Goal: Task Accomplishment & Management: Use online tool/utility

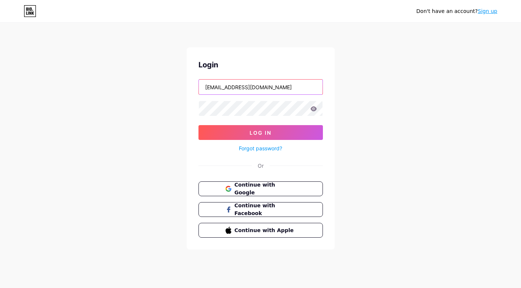
click at [257, 89] on input "[EMAIL_ADDRESS][DOMAIN_NAME]" at bounding box center [261, 87] width 124 height 15
type input "[EMAIL_ADDRESS][DOMAIN_NAME]"
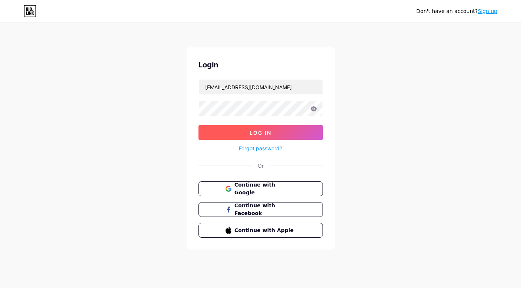
click at [265, 131] on span "Log In" at bounding box center [261, 133] width 22 height 6
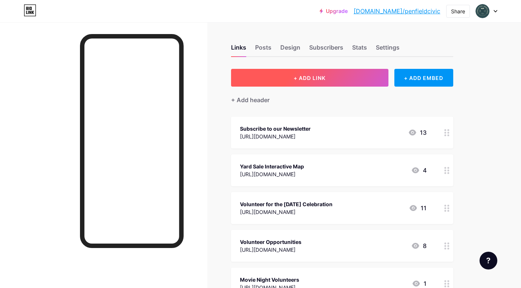
click at [330, 76] on button "+ ADD LINK" at bounding box center [309, 78] width 157 height 18
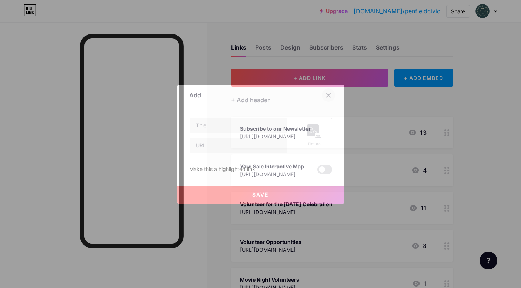
click at [329, 94] on icon at bounding box center [329, 95] width 6 height 6
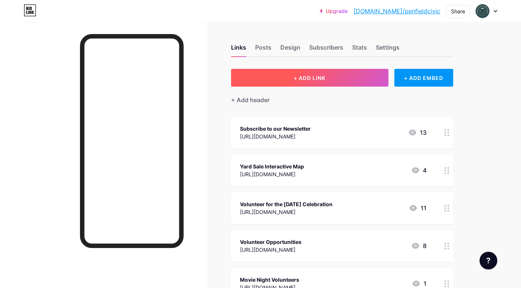
click at [328, 78] on button "+ ADD LINK" at bounding box center [309, 78] width 157 height 18
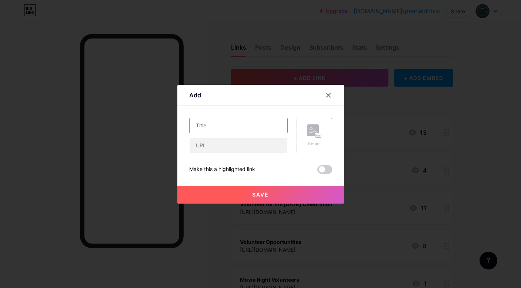
click at [225, 126] on input "text" at bounding box center [239, 125] width 98 height 15
type input "Vaccine Clinic Consent Form"
click at [217, 148] on input "text" at bounding box center [239, 145] width 98 height 15
paste input "[URL][DOMAIN_NAME]"
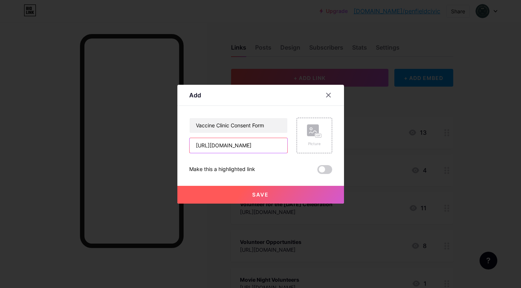
type input "[URL][DOMAIN_NAME]"
click at [274, 198] on button "Save" at bounding box center [260, 195] width 167 height 18
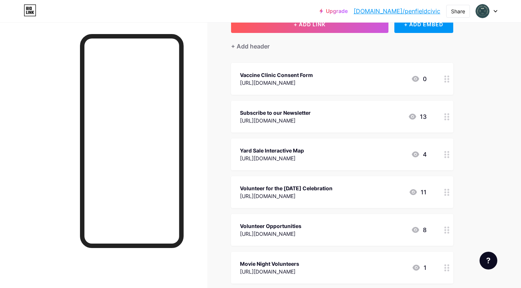
scroll to position [55, 0]
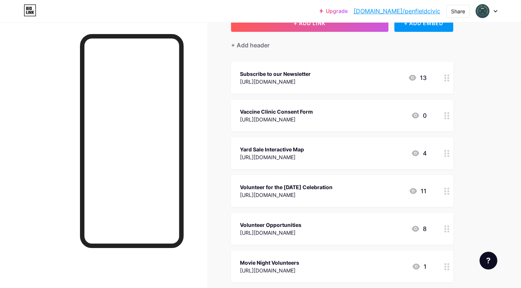
drag, startPoint x: 446, startPoint y: 116, endPoint x: 462, endPoint y: 1, distance: 115.5
